Goal: Navigation & Orientation: Find specific page/section

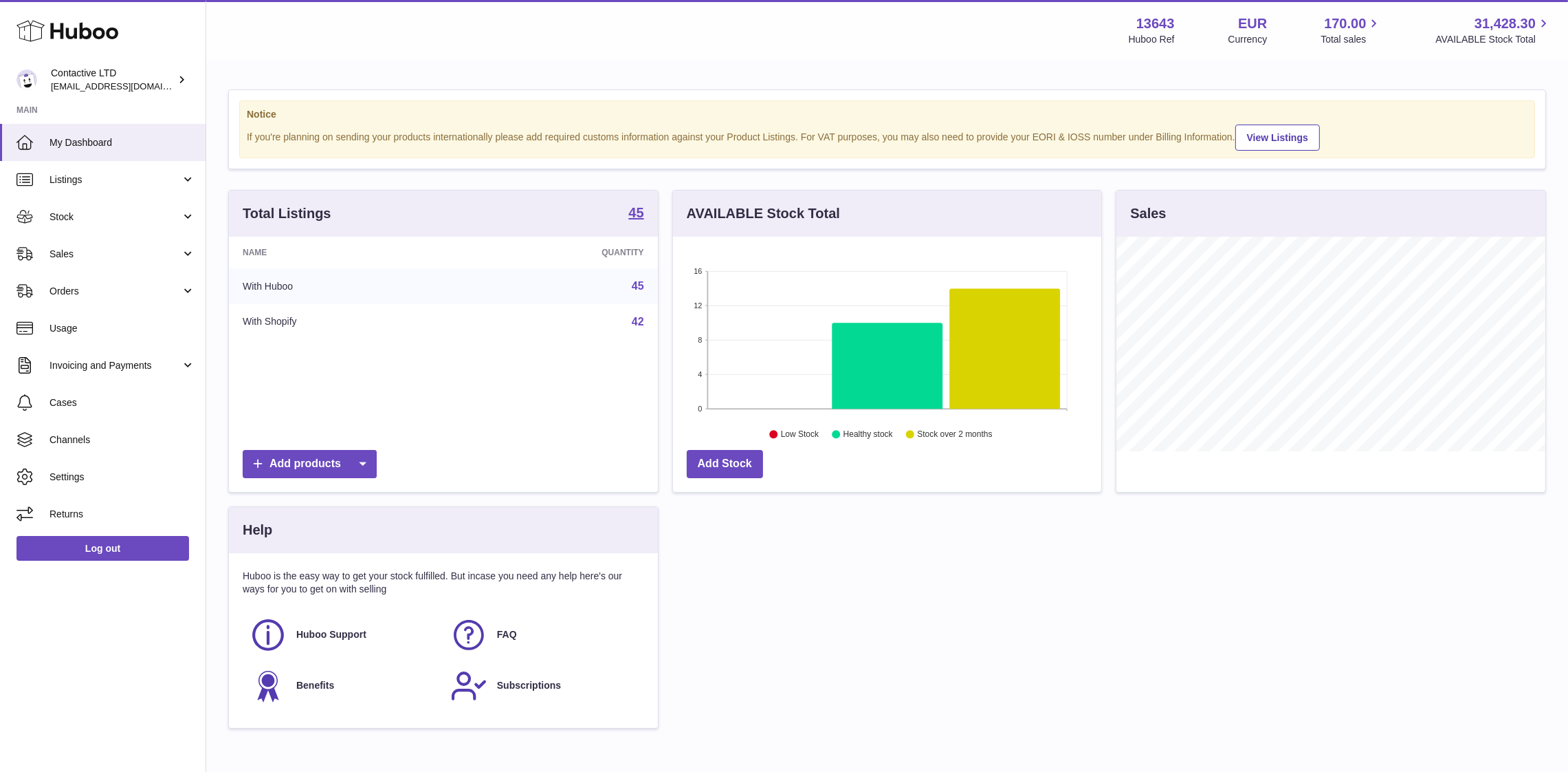
scroll to position [215, 429]
click at [95, 251] on span "Sales" at bounding box center [115, 254] width 131 height 13
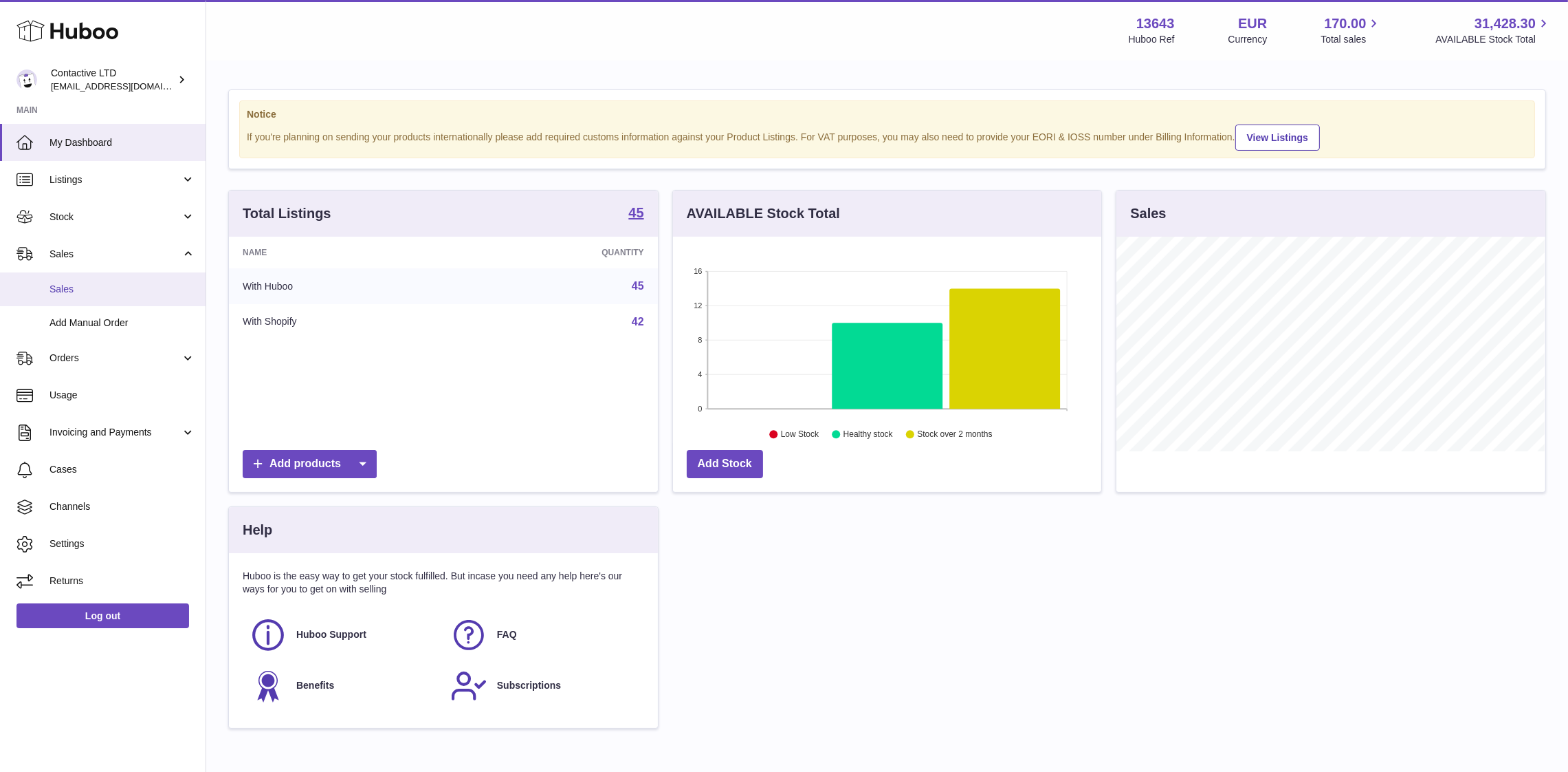
click at [122, 291] on span "Sales" at bounding box center [122, 289] width 146 height 13
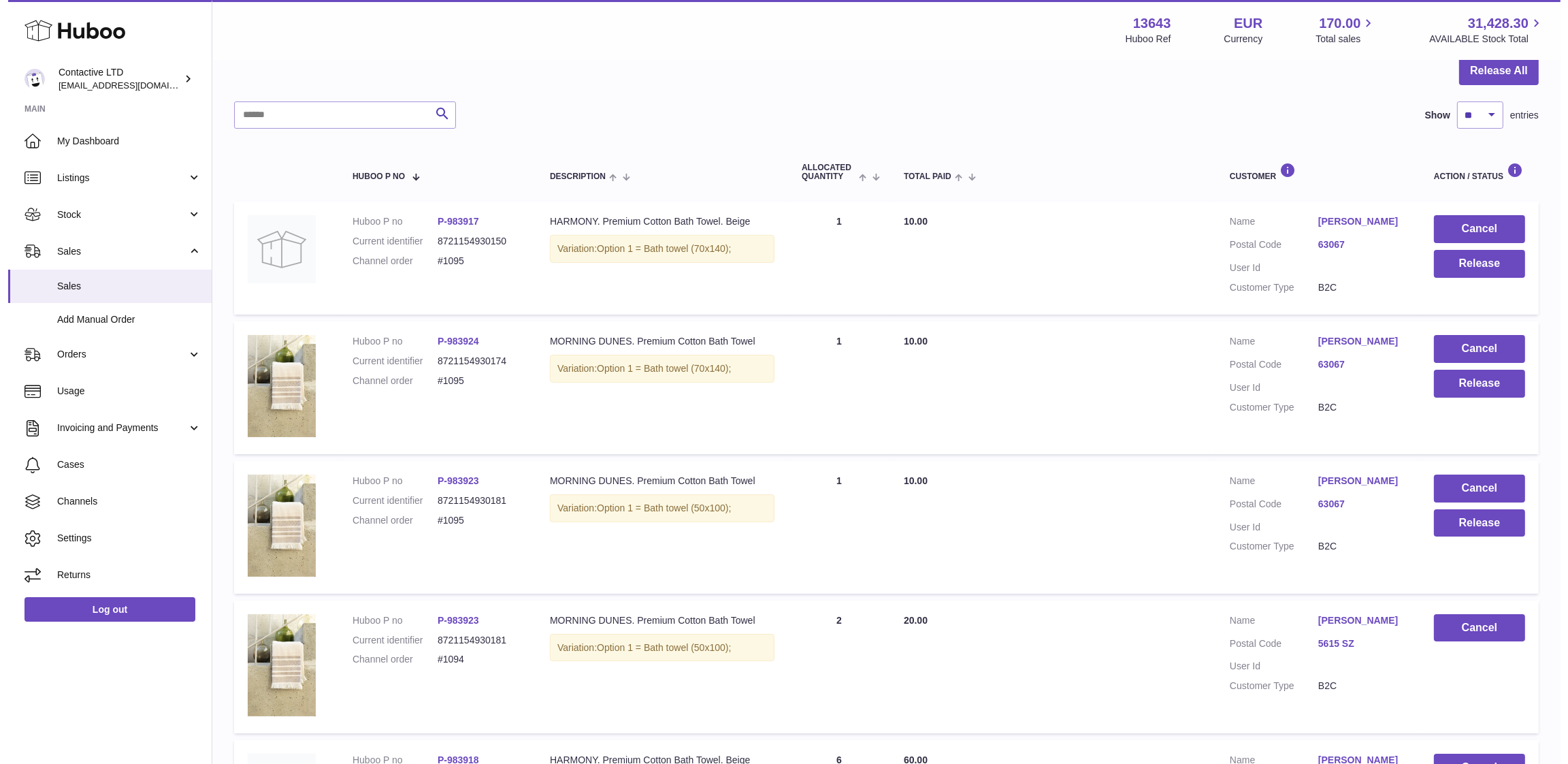
scroll to position [136, 0]
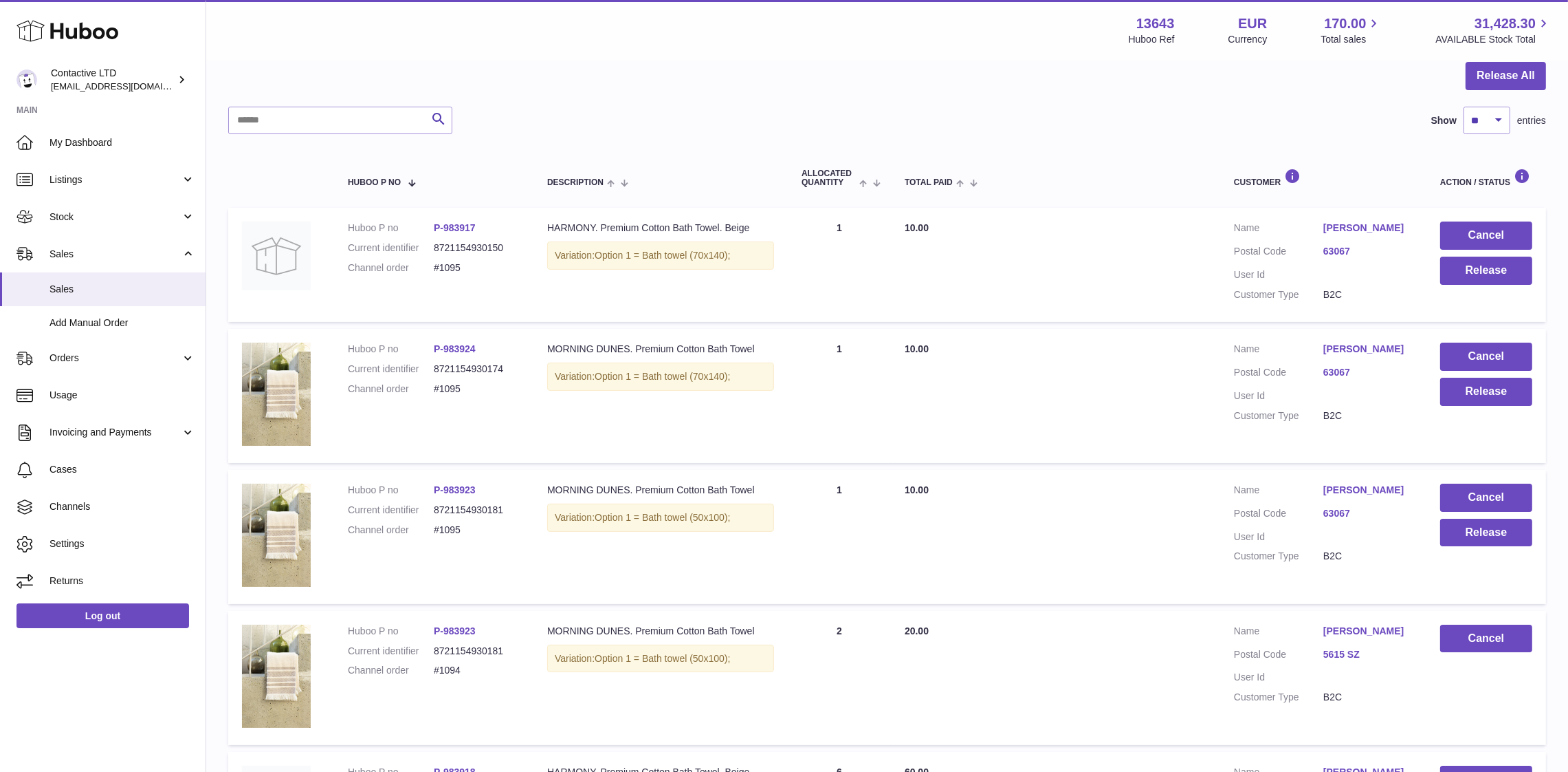
click at [1330, 224] on link "Zilia Rakhmankulova" at bounding box center [1368, 228] width 90 height 13
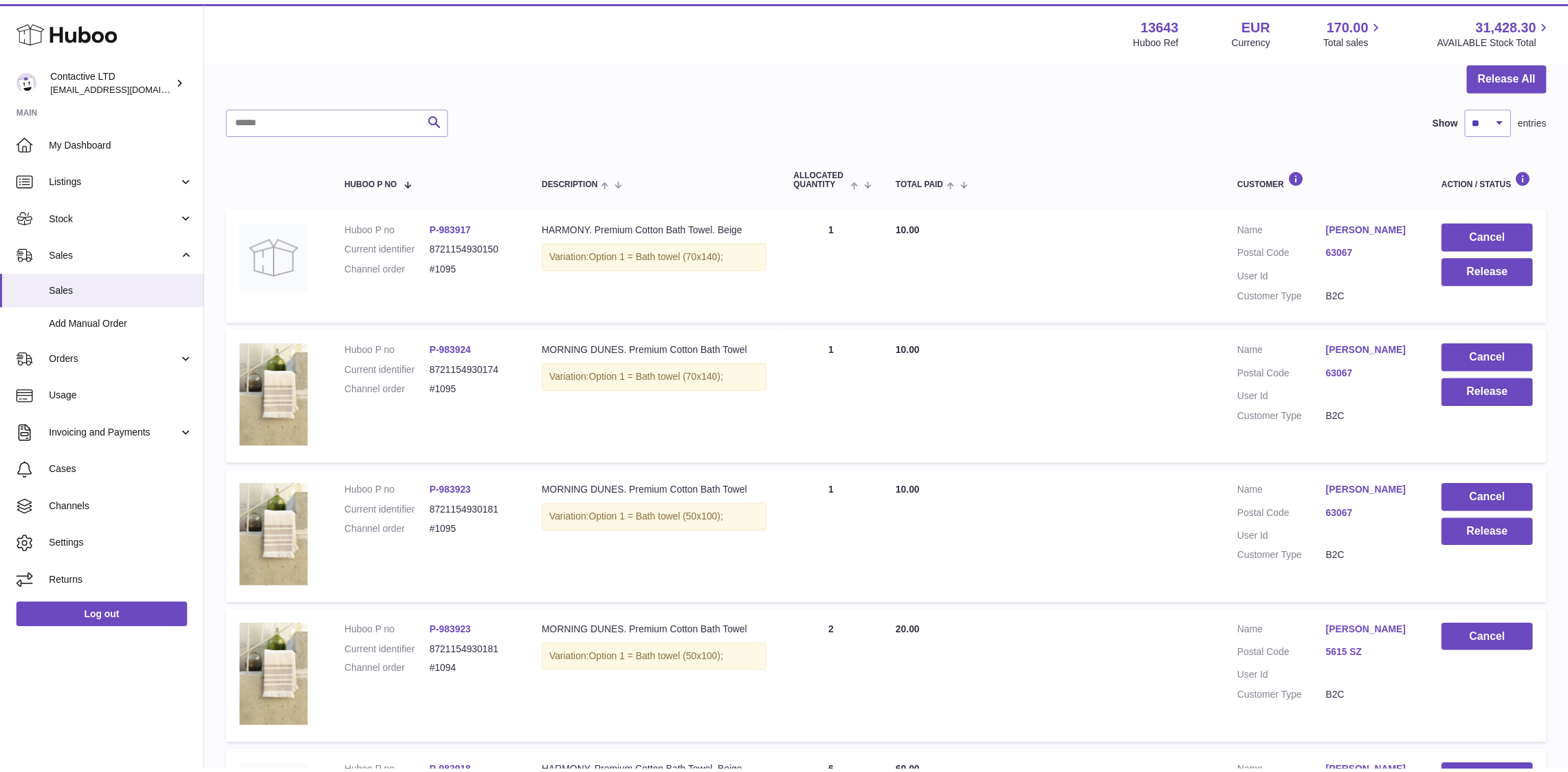
scroll to position [0, 0]
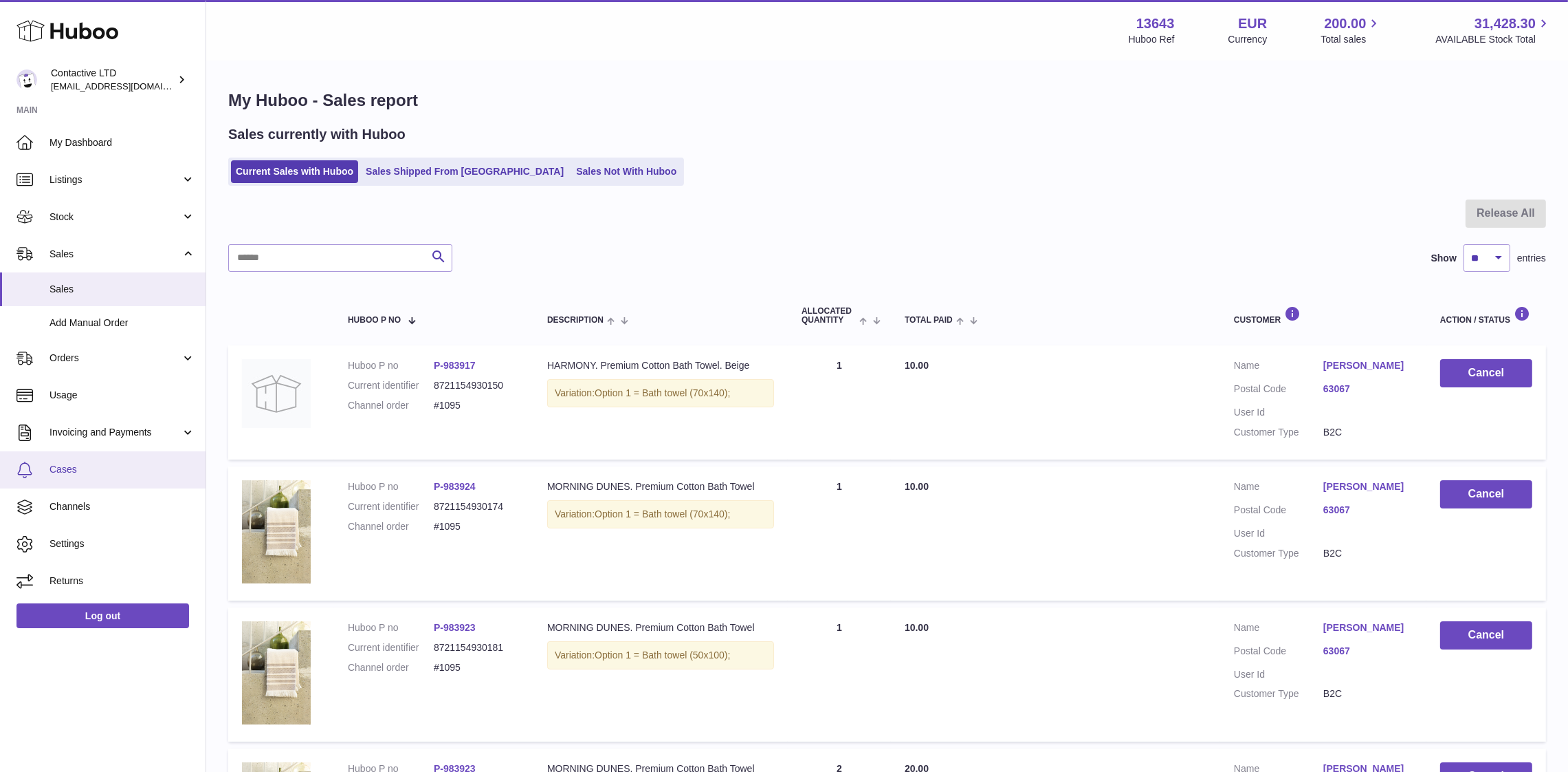
click at [87, 467] on span "Cases" at bounding box center [122, 470] width 146 height 13
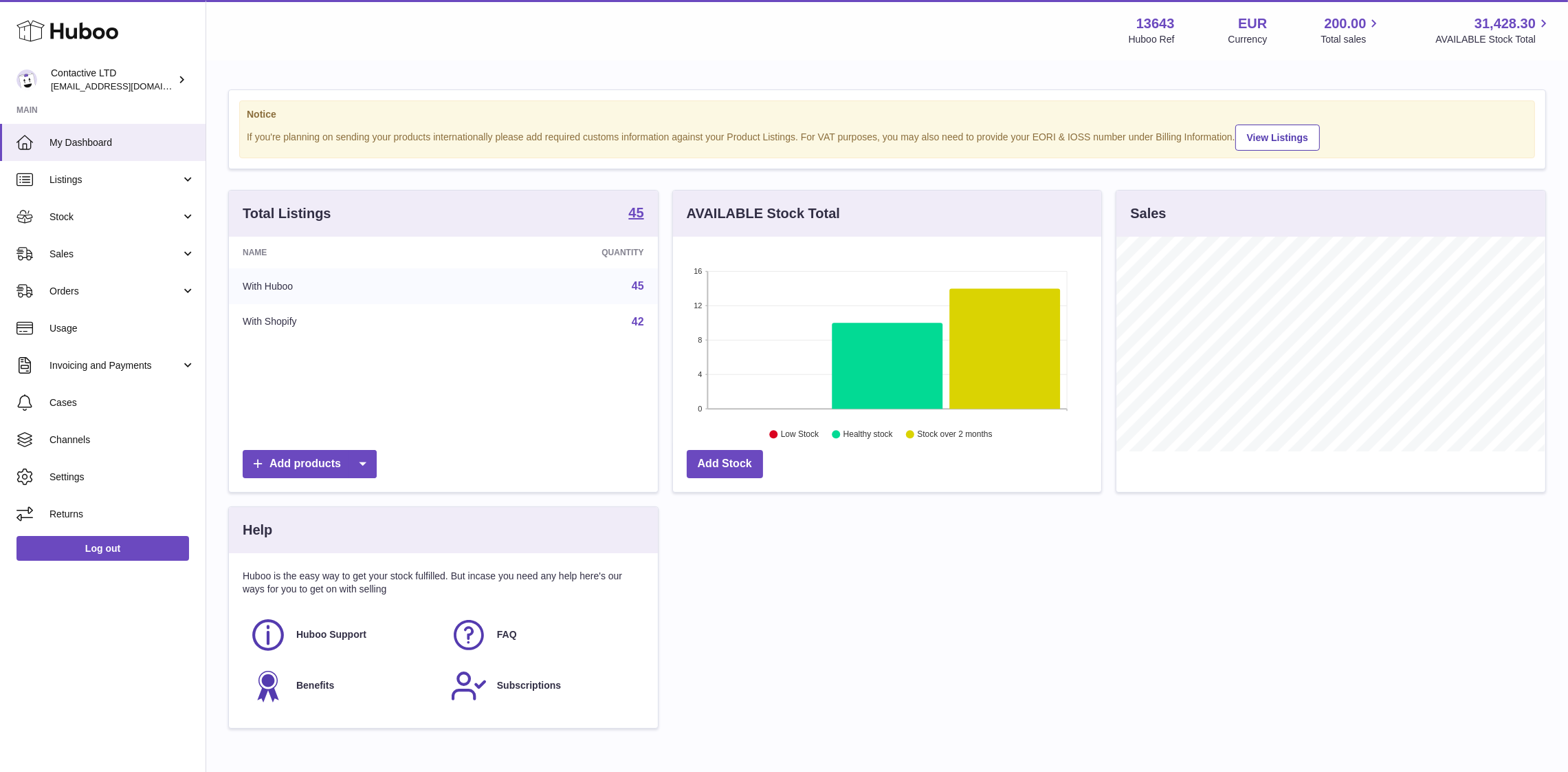
scroll to position [215, 429]
click at [133, 436] on span "Channels" at bounding box center [122, 440] width 146 height 13
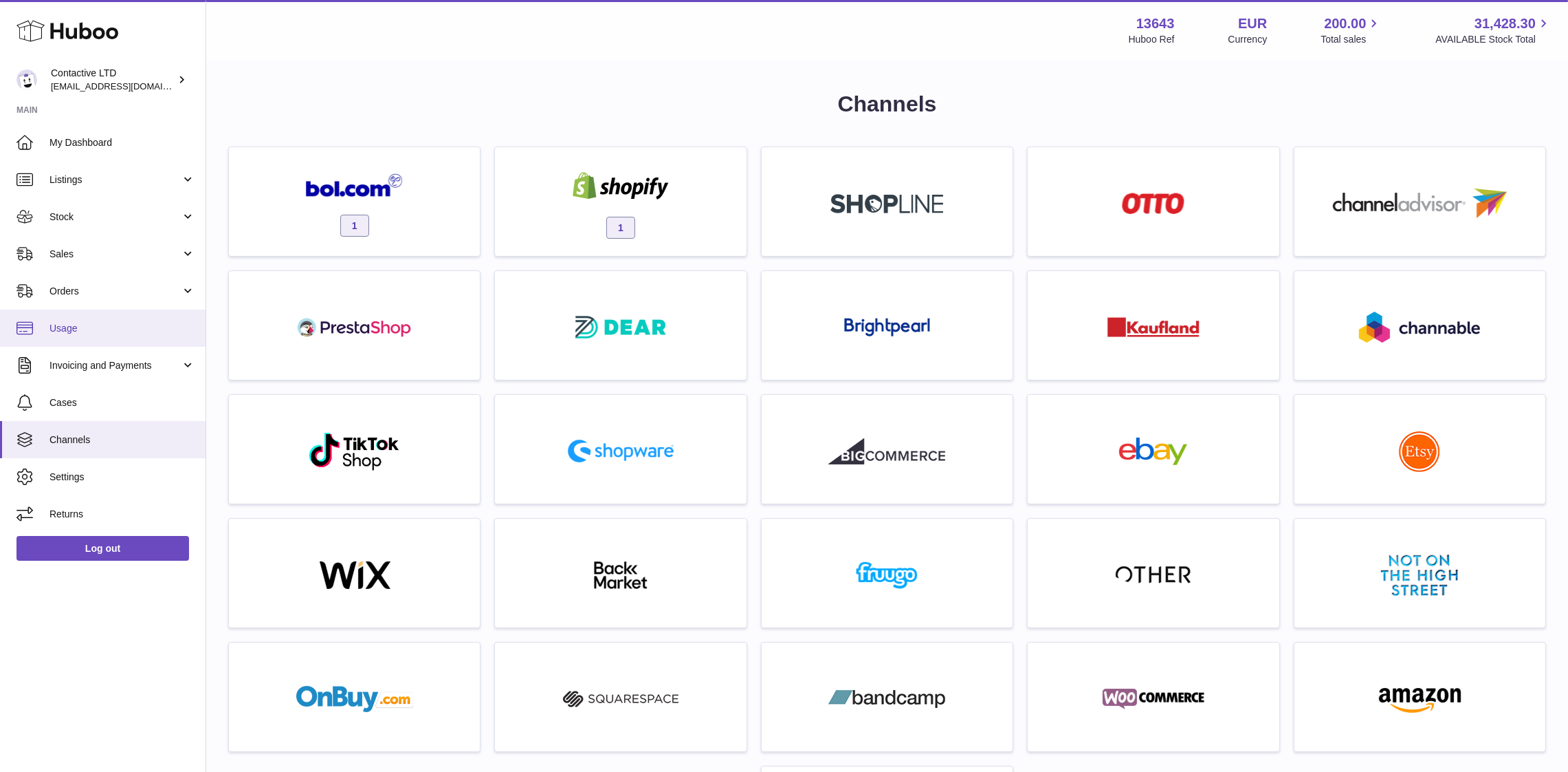
click at [130, 317] on link "Usage" at bounding box center [103, 328] width 205 height 37
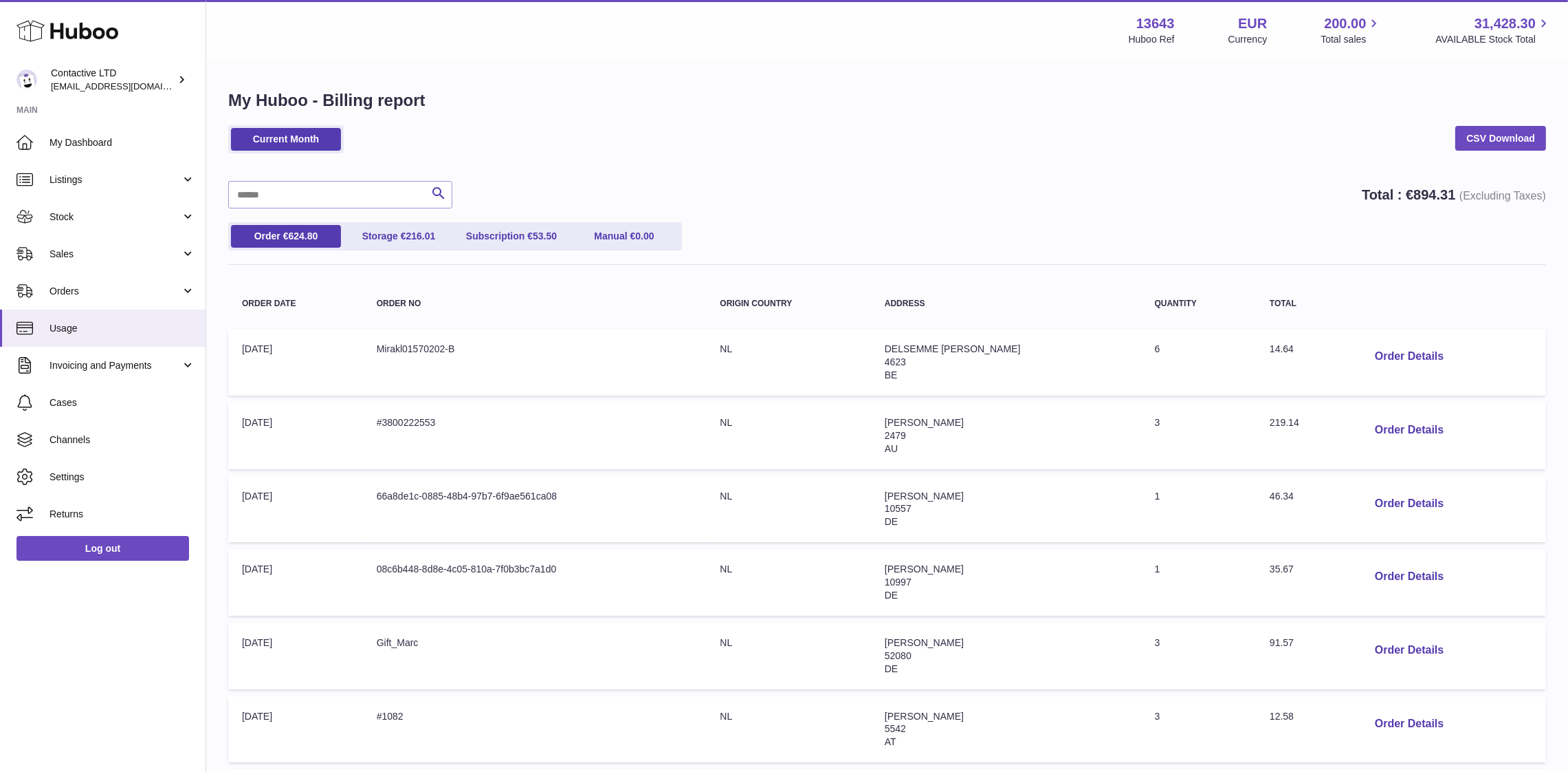
scroll to position [430, 0]
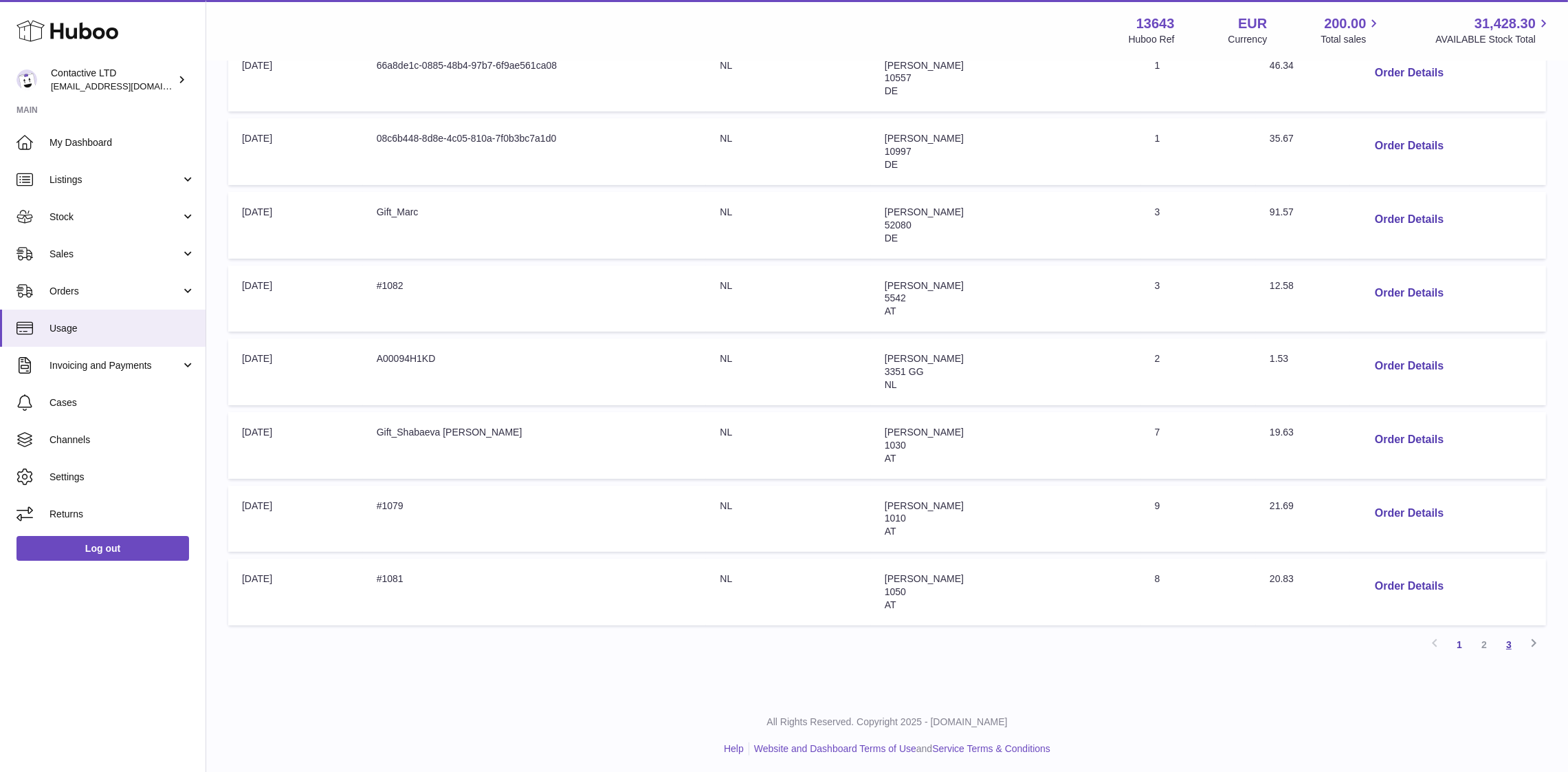
click at [1508, 635] on link "3" at bounding box center [1509, 645] width 25 height 25
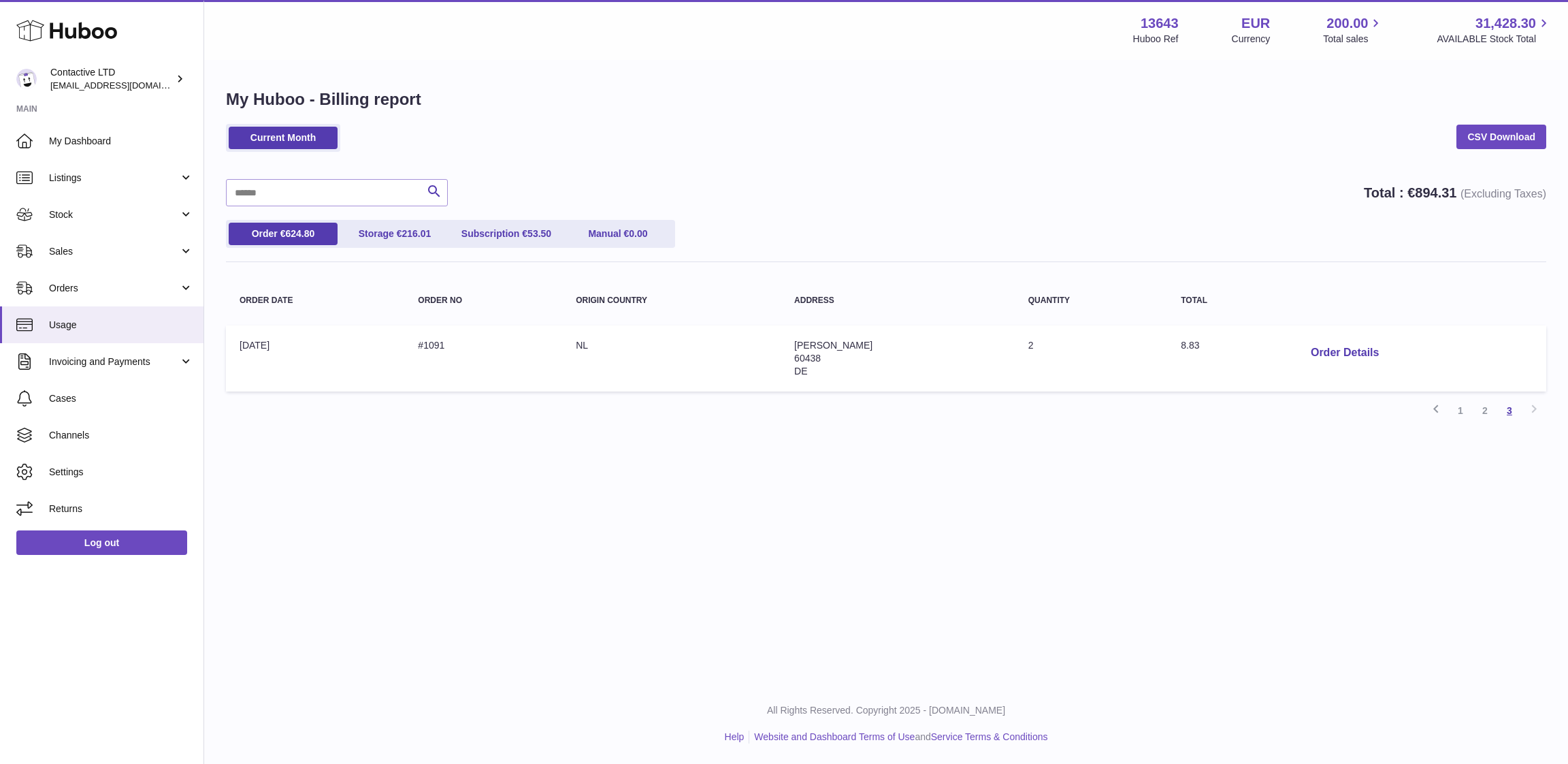
click at [1501, 414] on link "3" at bounding box center [1510, 410] width 24 height 25
click at [1491, 412] on link "2" at bounding box center [1485, 410] width 24 height 25
